Goal: Task Accomplishment & Management: Use online tool/utility

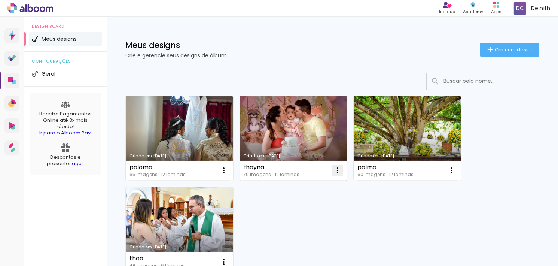
click at [337, 170] on iron-icon at bounding box center [337, 170] width 9 height 9
click at [309, 148] on link "Criado em [DATE]" at bounding box center [293, 138] width 107 height 85
